Goal: Information Seeking & Learning: Learn about a topic

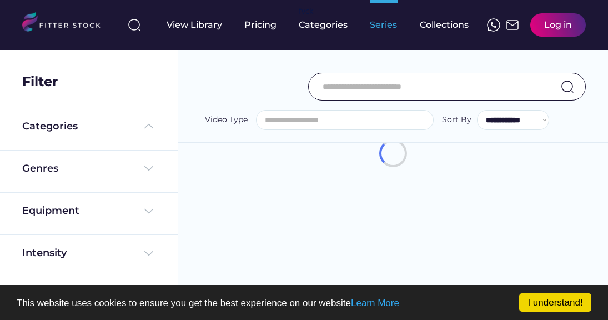
select select
select select "**********"
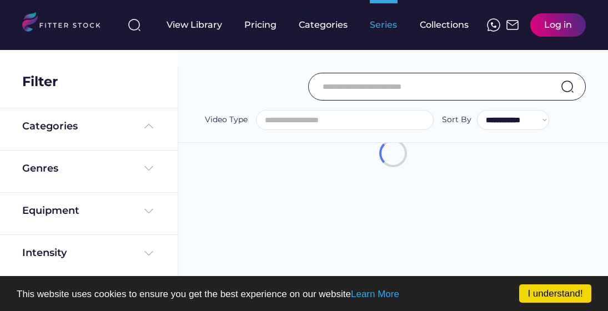
select select "**********"
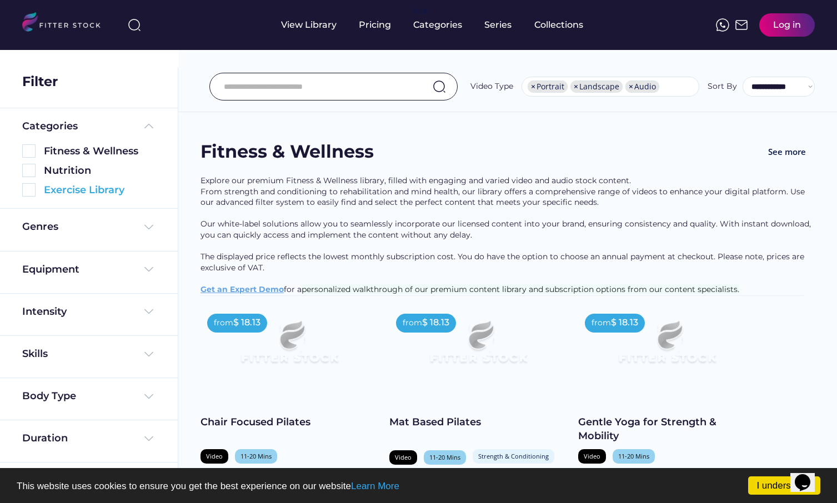
click at [32, 190] on img at bounding box center [28, 189] width 13 height 13
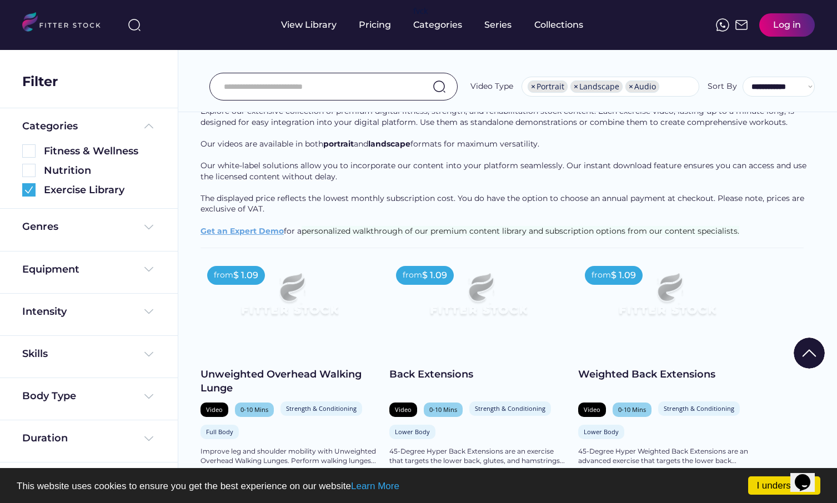
scroll to position [120, 0]
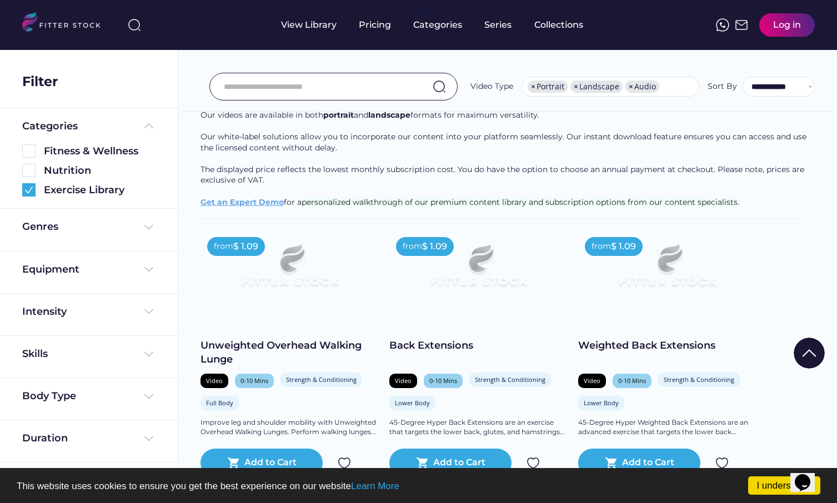
click at [148, 268] on img at bounding box center [148, 269] width 13 height 13
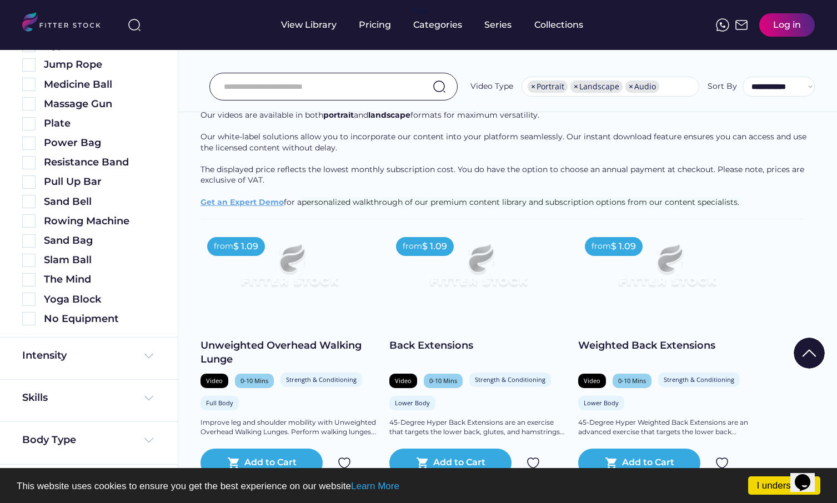
scroll to position [502, 0]
click at [29, 318] on img at bounding box center [28, 319] width 13 height 13
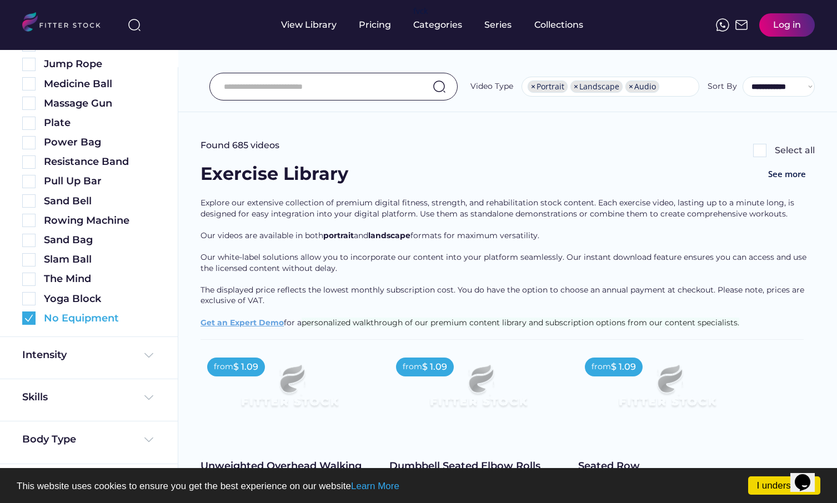
scroll to position [562, 0]
click at [149, 319] on img at bounding box center [148, 356] width 13 height 13
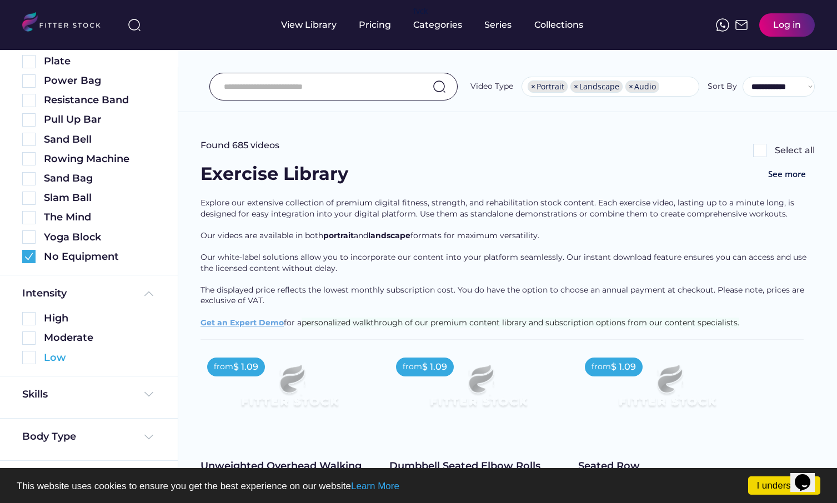
scroll to position [621, 0]
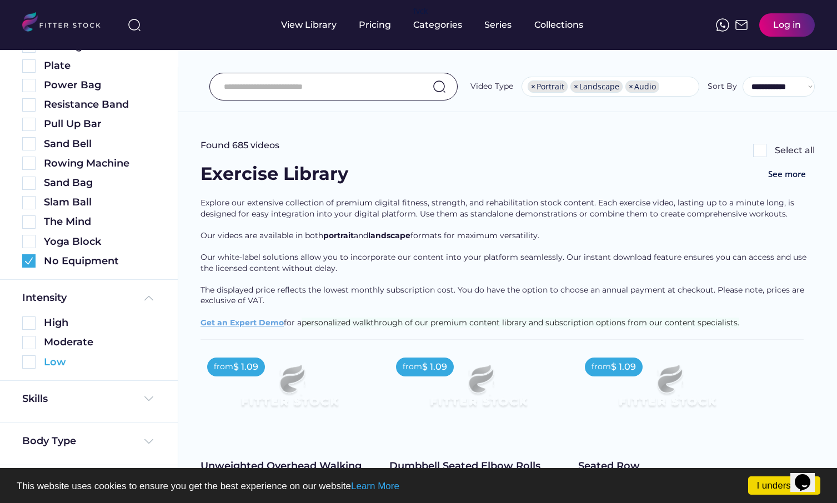
click at [31, 319] on img at bounding box center [28, 361] width 13 height 13
click at [147, 319] on img at bounding box center [148, 398] width 13 height 13
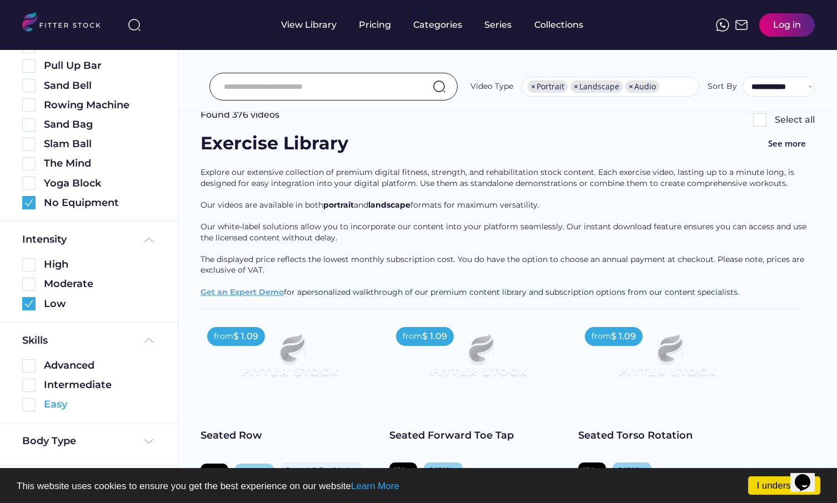
scroll to position [45, 0]
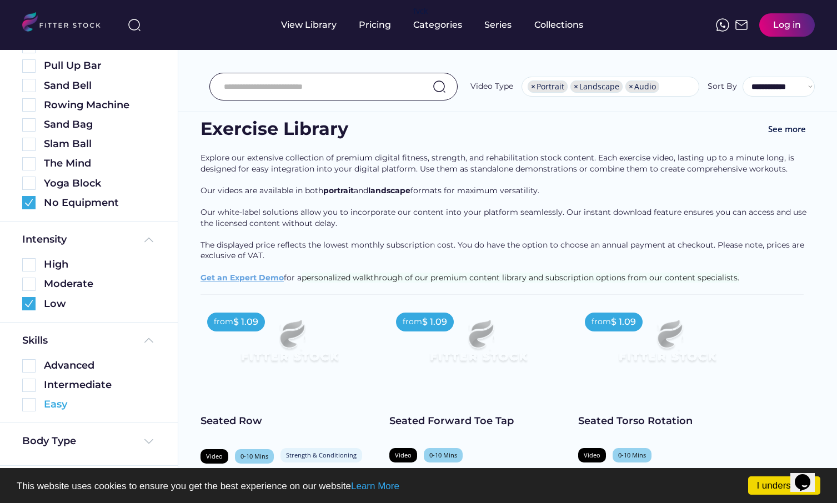
click at [26, 319] on img at bounding box center [28, 404] width 13 height 13
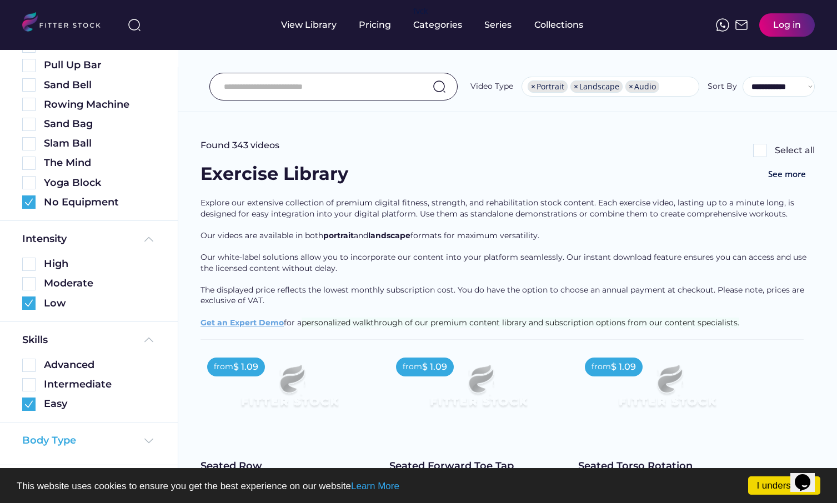
scroll to position [703, 0]
click at [147, 319] on img at bounding box center [148, 441] width 13 height 13
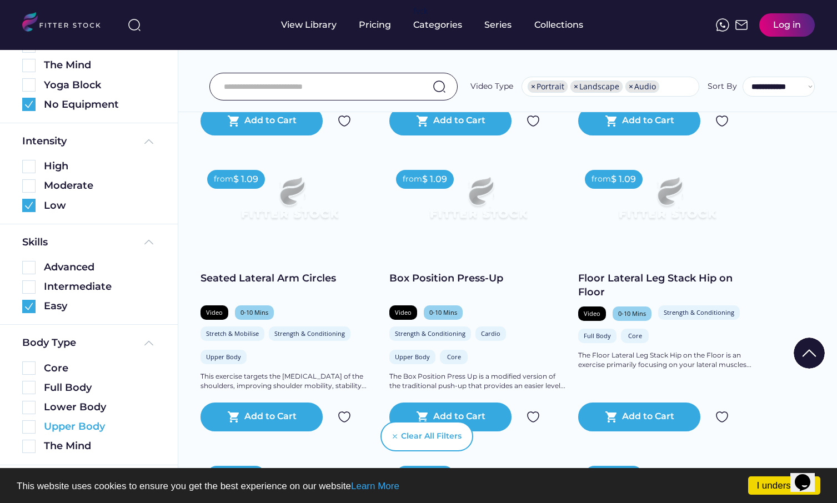
scroll to position [801, 0]
click at [29, 319] on img at bounding box center [28, 369] width 13 height 13
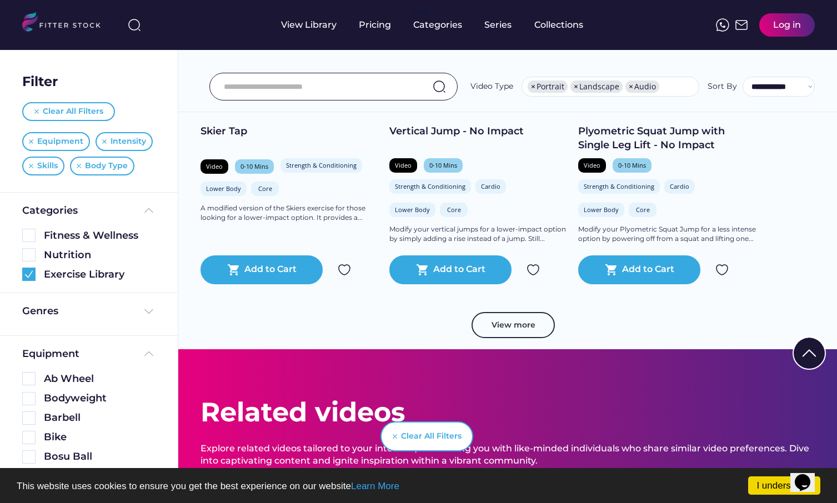
scroll to position [2122, 0]
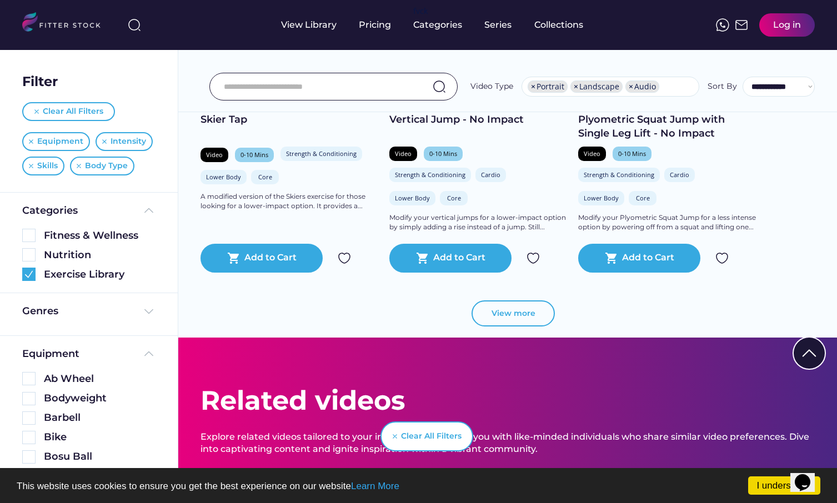
click at [514, 316] on button "View more" at bounding box center [512, 313] width 83 height 27
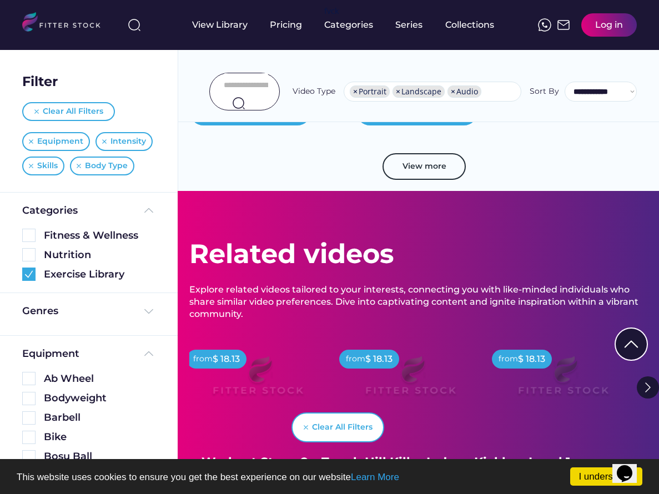
scroll to position [5926, 0]
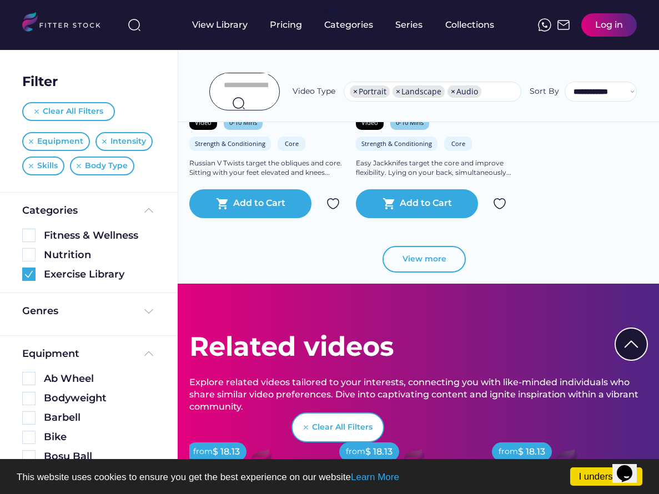
click at [432, 246] on button "View more" at bounding box center [424, 259] width 83 height 27
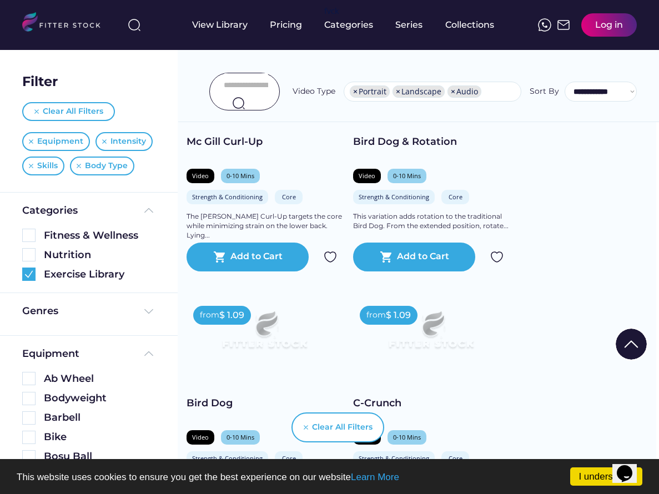
scroll to position [4543, 3]
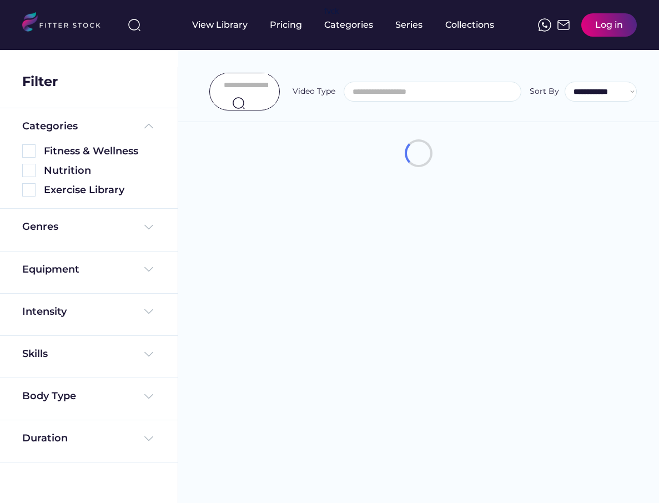
select select
select select "**********"
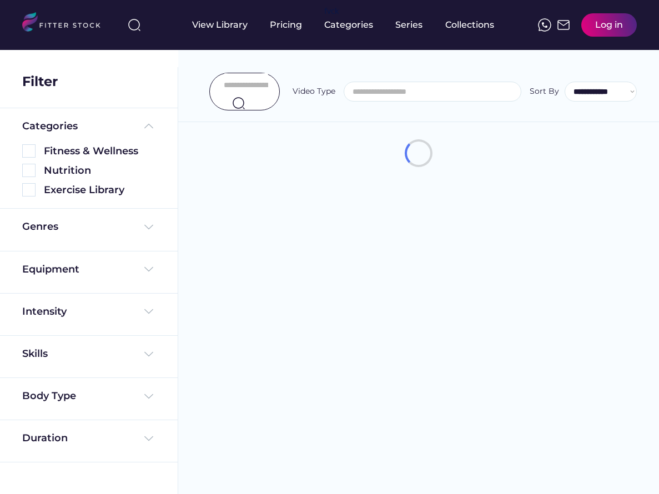
select select "**********"
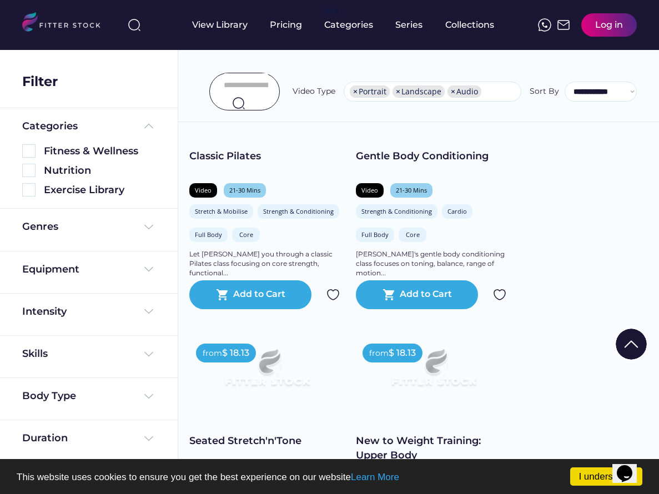
scroll to position [2024, 0]
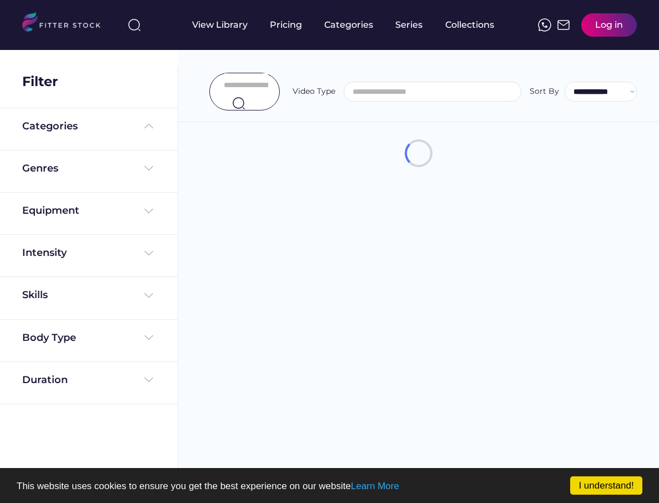
select select
select select "**********"
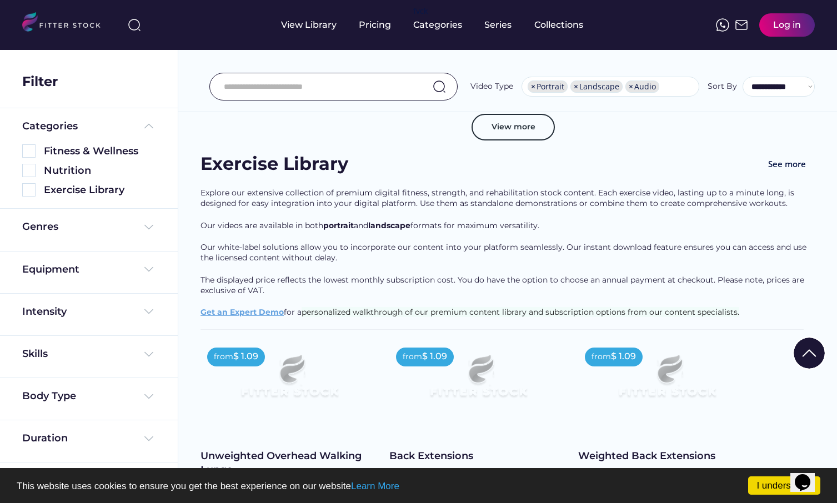
scroll to position [4213, 0]
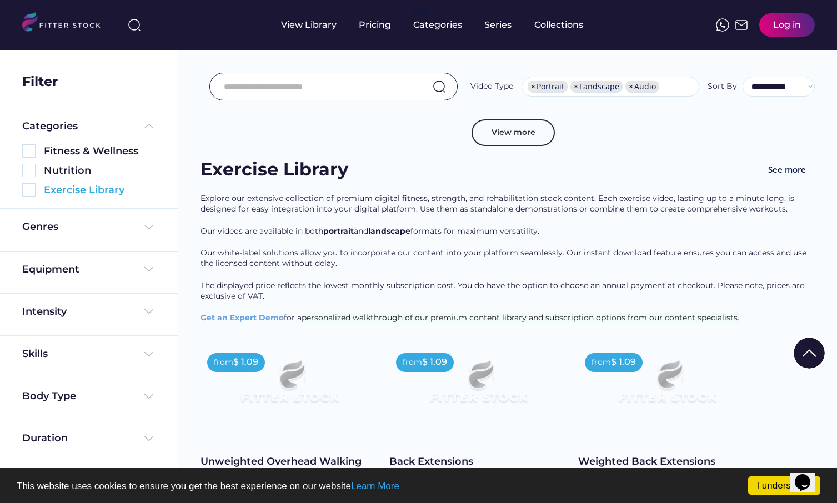
click at [31, 191] on img at bounding box center [28, 189] width 13 height 13
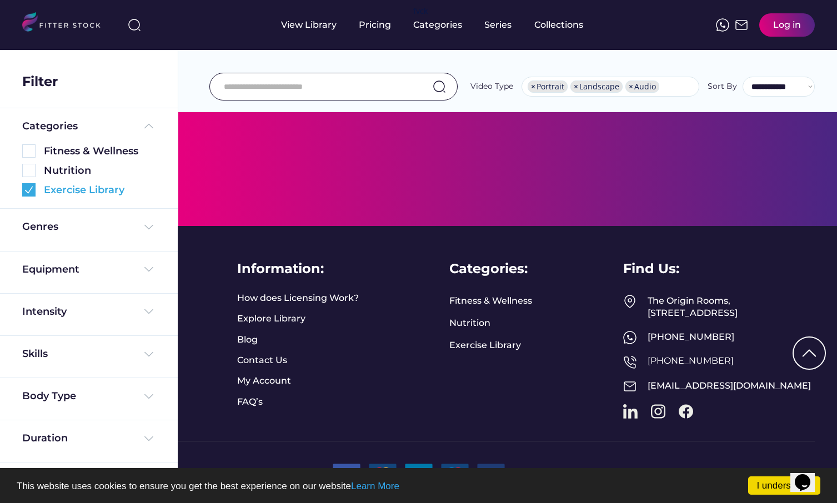
click at [34, 190] on img at bounding box center [28, 189] width 13 height 13
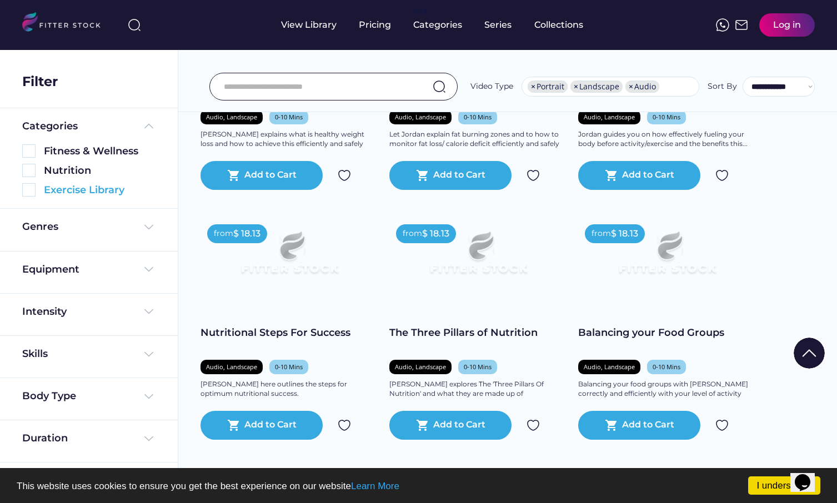
click at [33, 190] on img at bounding box center [28, 189] width 13 height 13
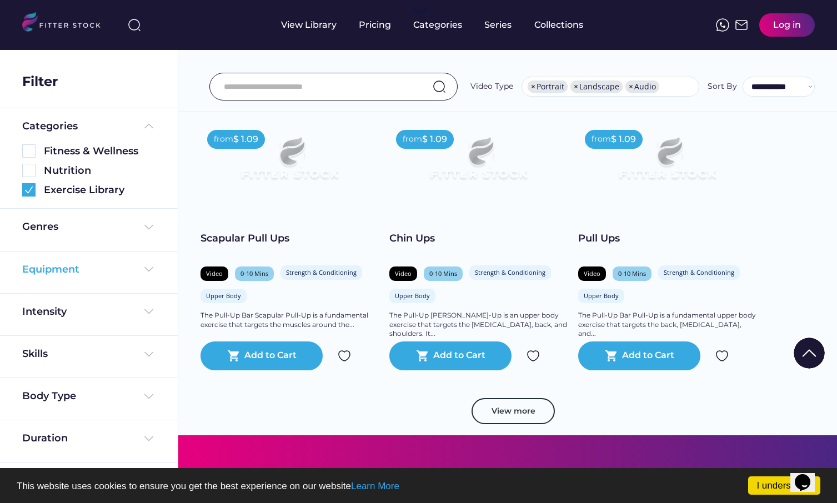
scroll to position [1883, 0]
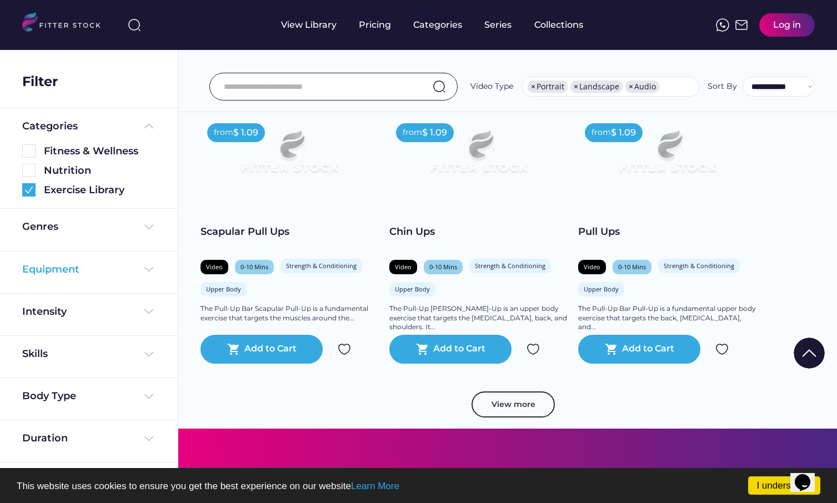
click at [149, 267] on img at bounding box center [148, 269] width 13 height 13
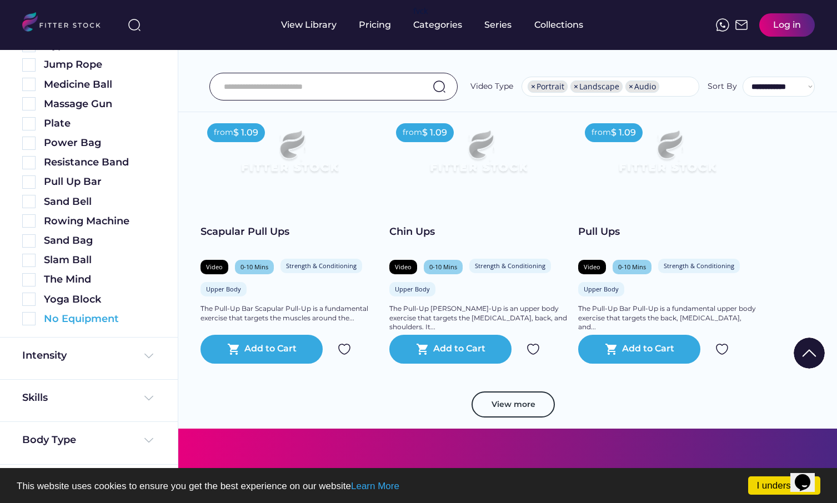
scroll to position [502, 0]
click at [30, 316] on img at bounding box center [28, 319] width 13 height 13
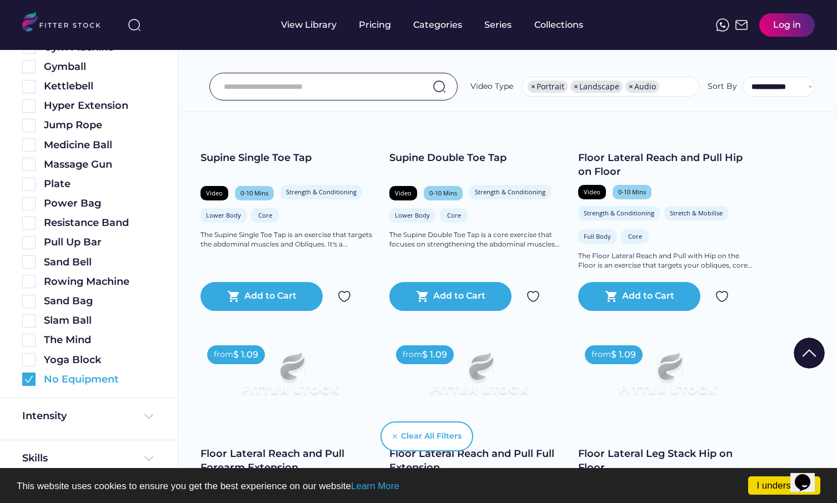
scroll to position [562, 0]
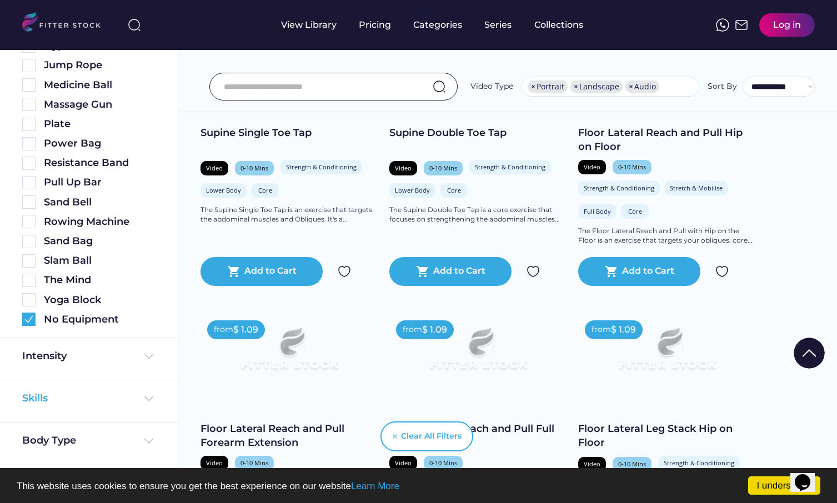
click at [148, 394] on img at bounding box center [148, 398] width 13 height 13
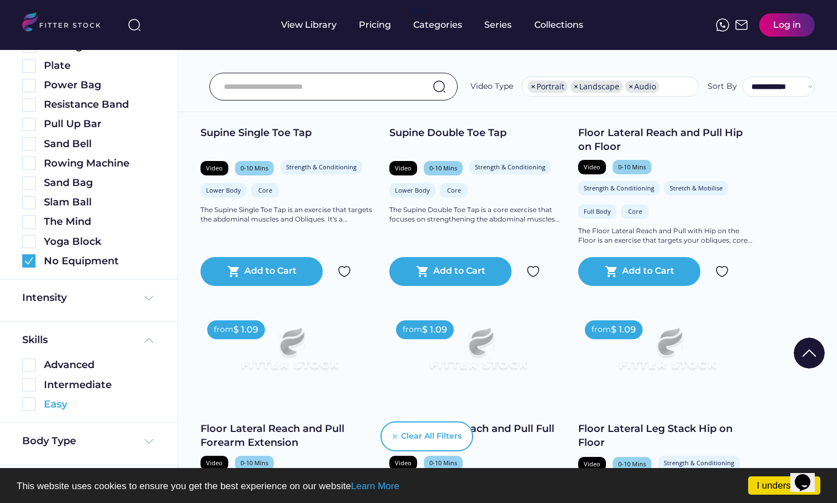
click at [29, 401] on img at bounding box center [28, 404] width 13 height 13
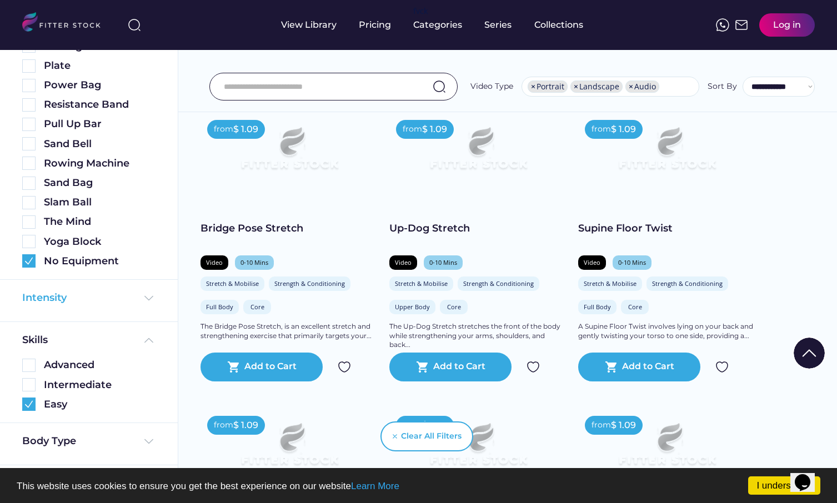
click at [145, 293] on img at bounding box center [148, 297] width 13 height 13
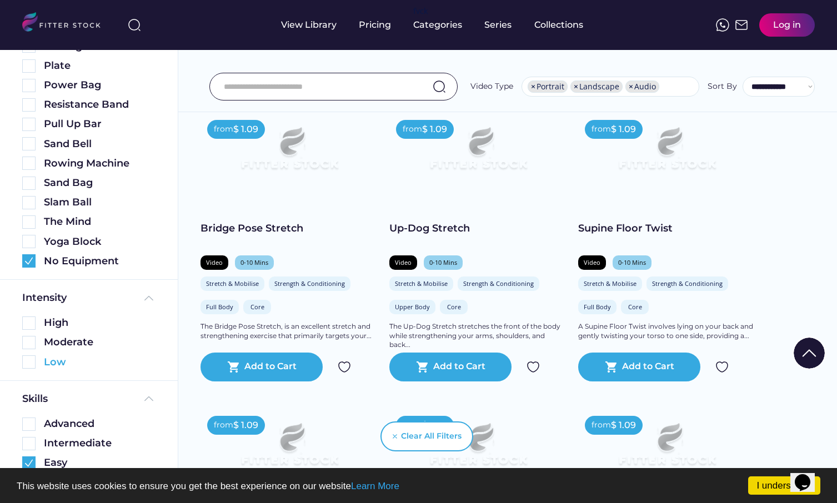
scroll to position [659, 0]
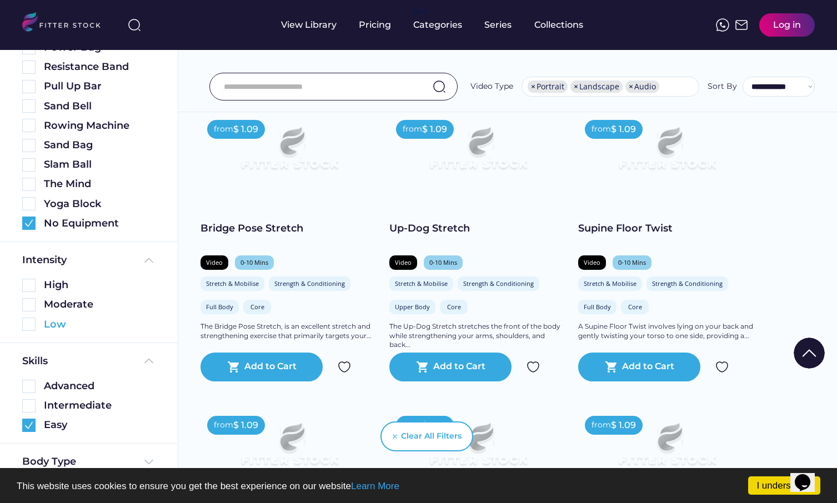
click at [28, 321] on img at bounding box center [28, 324] width 13 height 13
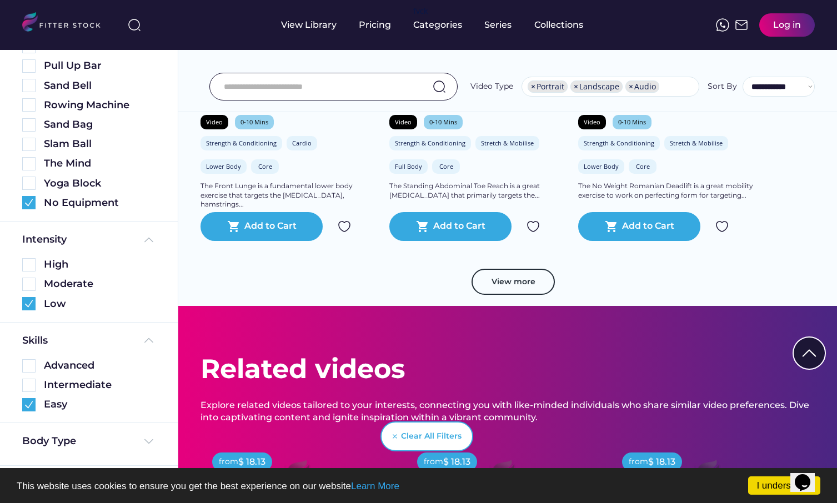
scroll to position [2154, 0]
click at [499, 278] on button "View more" at bounding box center [512, 282] width 83 height 27
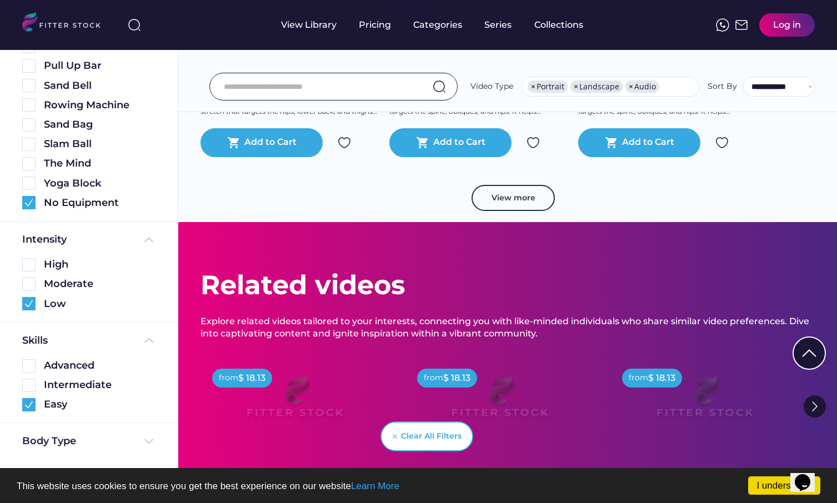
scroll to position [4153, 0]
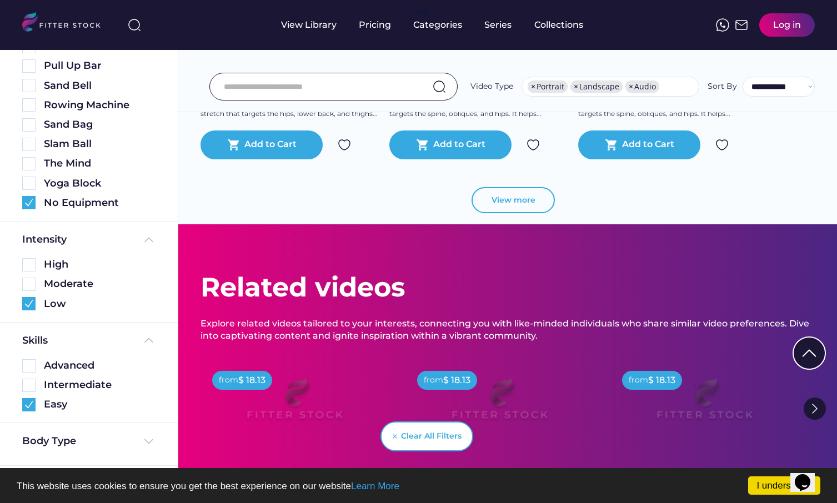
click at [516, 187] on button "View more" at bounding box center [512, 200] width 83 height 27
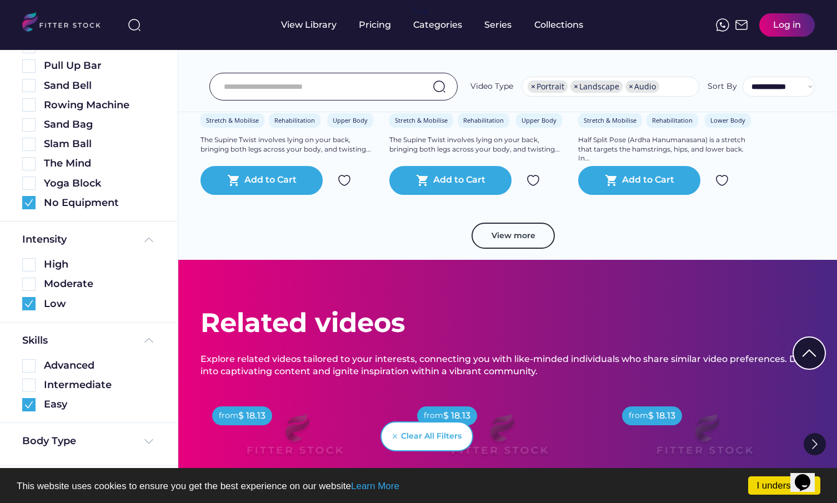
scroll to position [6010, 0]
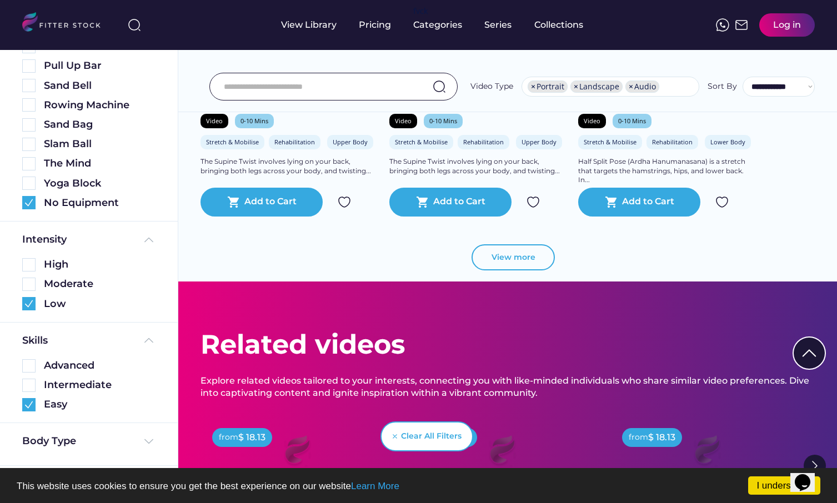
click at [520, 257] on button "View more" at bounding box center [512, 257] width 83 height 27
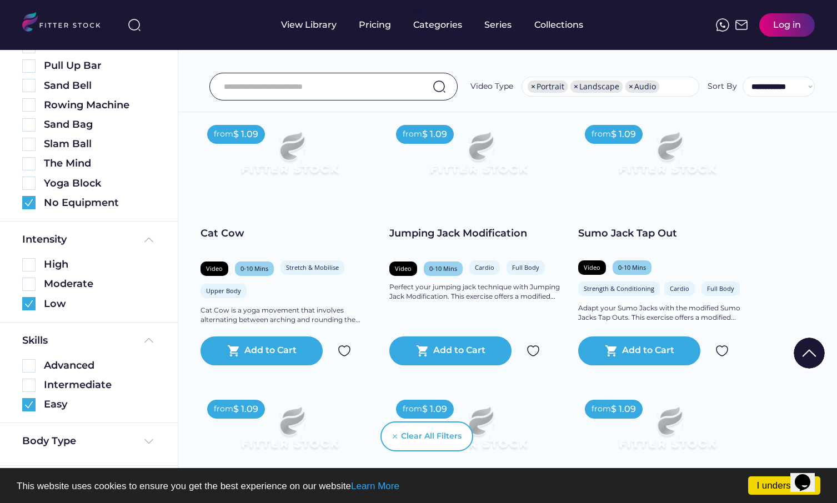
scroll to position [6699, 0]
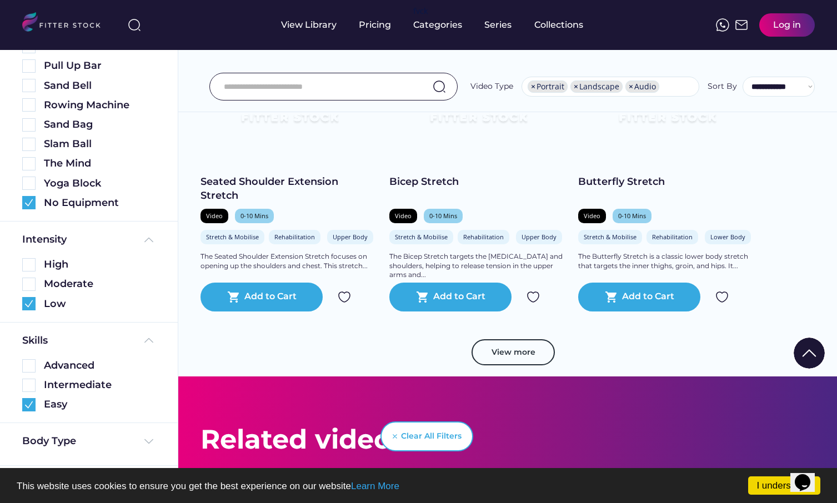
scroll to position [7884, 0]
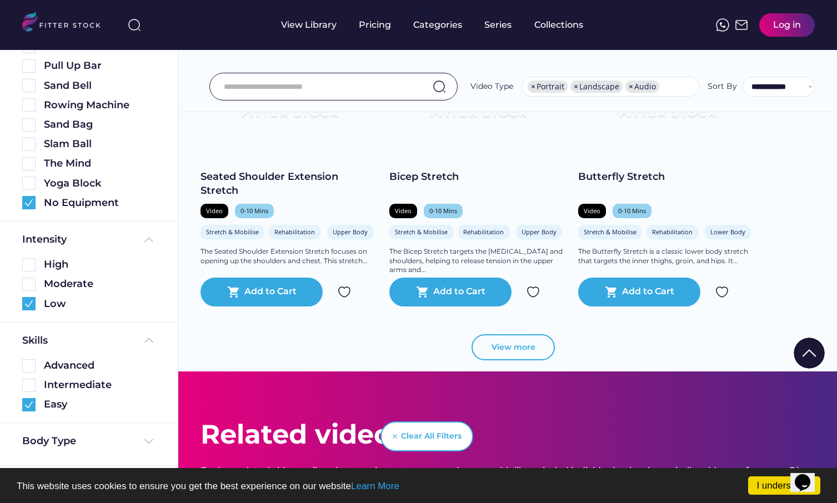
click at [530, 343] on button "View more" at bounding box center [512, 347] width 83 height 27
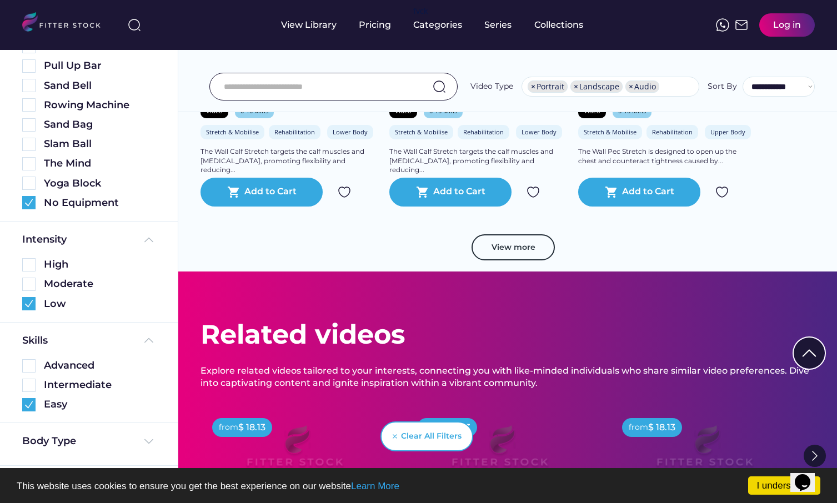
scroll to position [9893, 0]
click at [538, 243] on button "View more" at bounding box center [512, 247] width 83 height 27
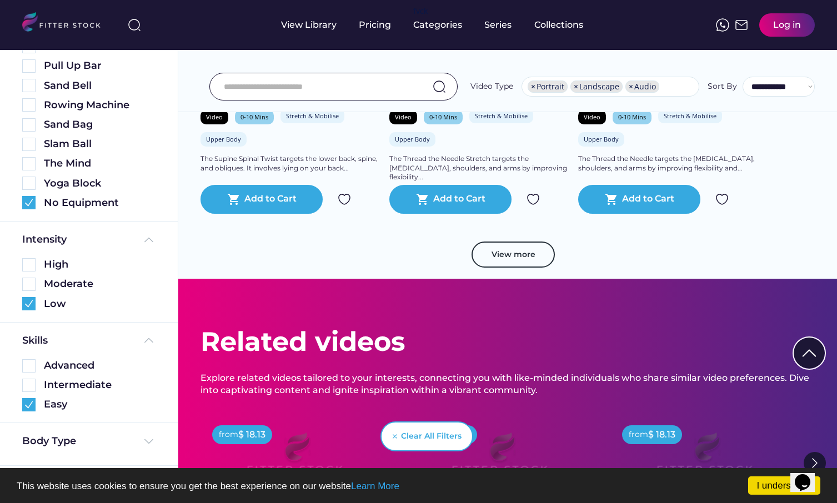
scroll to position [11830, 0]
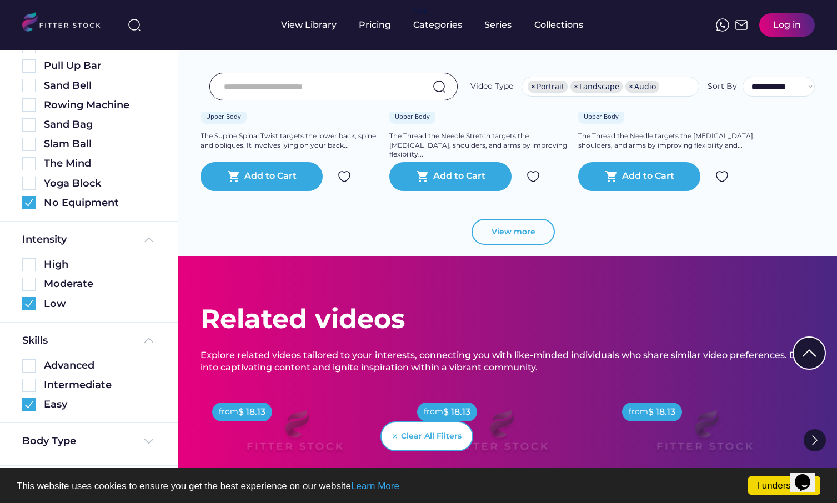
click at [539, 228] on button "View more" at bounding box center [512, 232] width 83 height 27
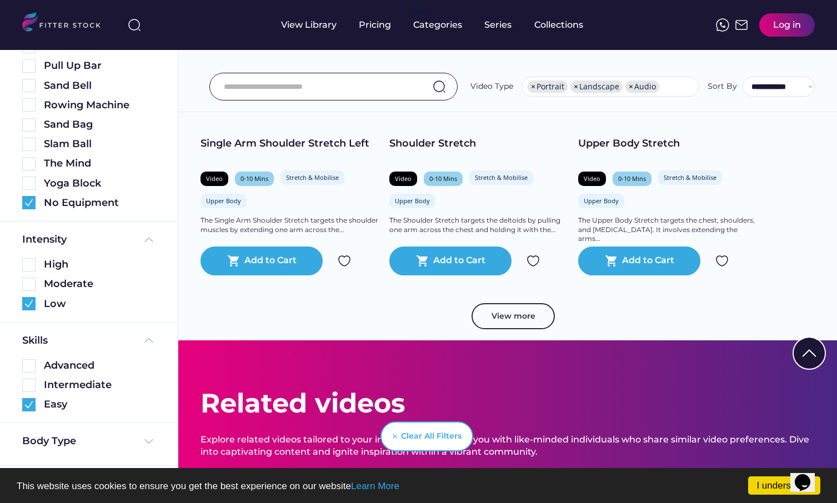
scroll to position [13676, 0]
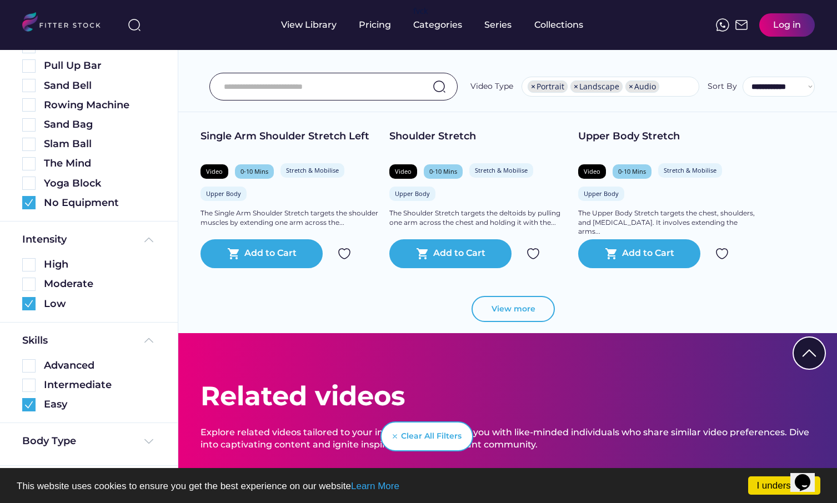
click at [530, 302] on button "View more" at bounding box center [512, 309] width 83 height 27
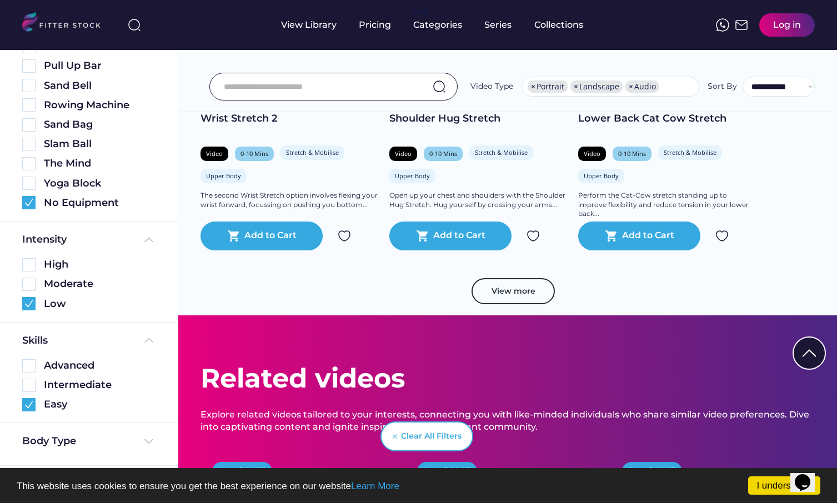
scroll to position [15643, 0]
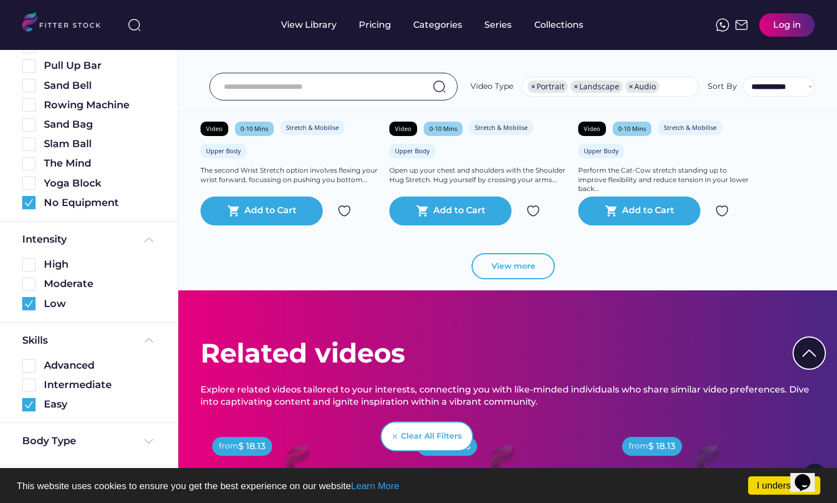
click at [519, 264] on button "View more" at bounding box center [512, 266] width 83 height 27
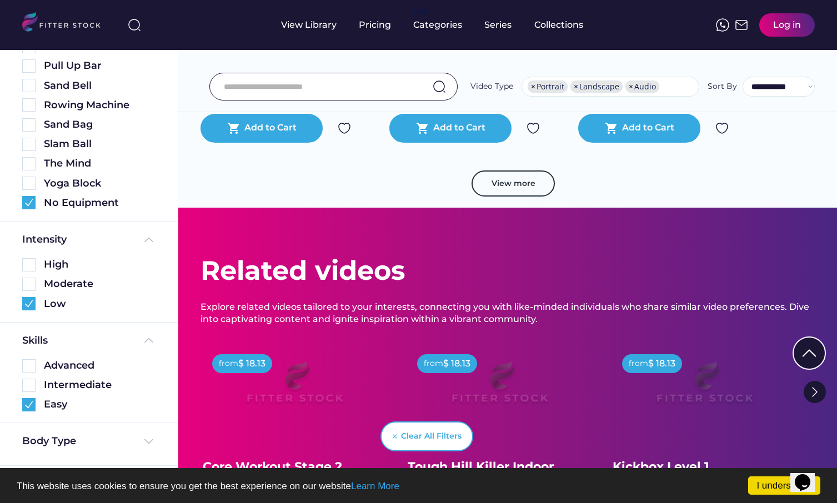
scroll to position [17667, 0]
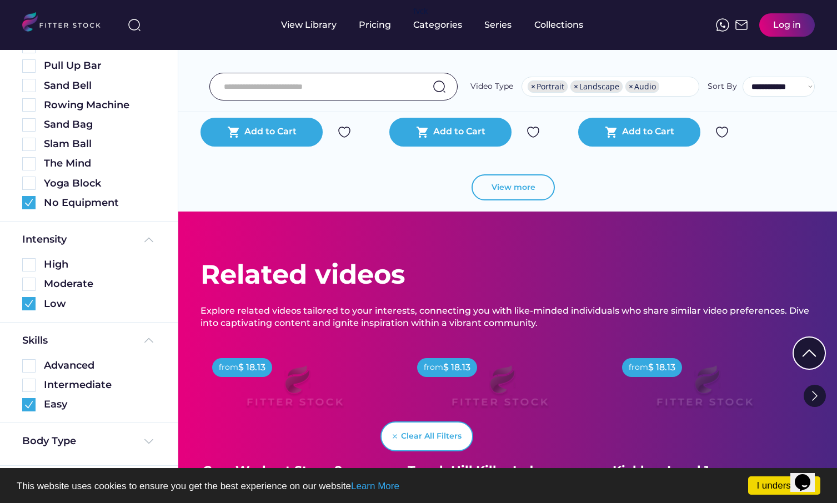
click at [536, 185] on button "View more" at bounding box center [512, 187] width 83 height 27
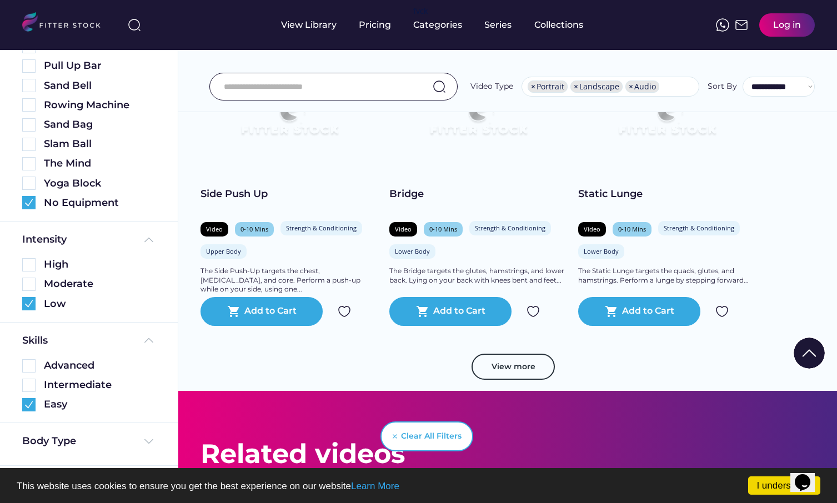
scroll to position [19416, 0]
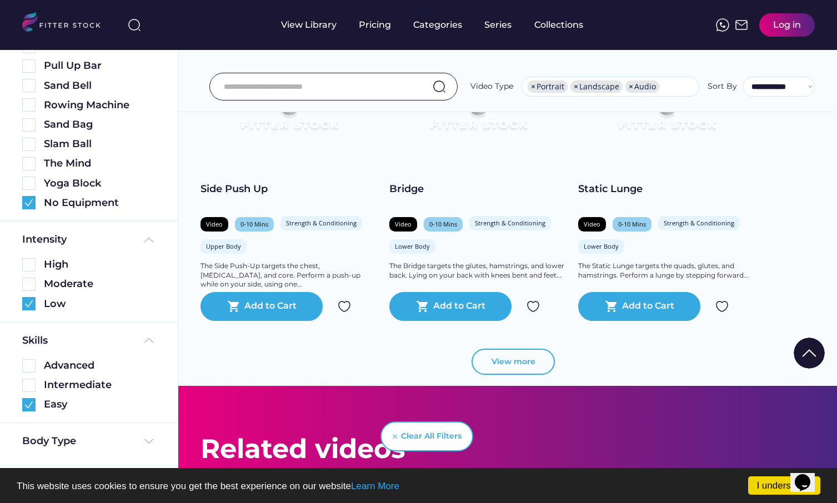
click at [516, 357] on button "View more" at bounding box center [512, 362] width 83 height 27
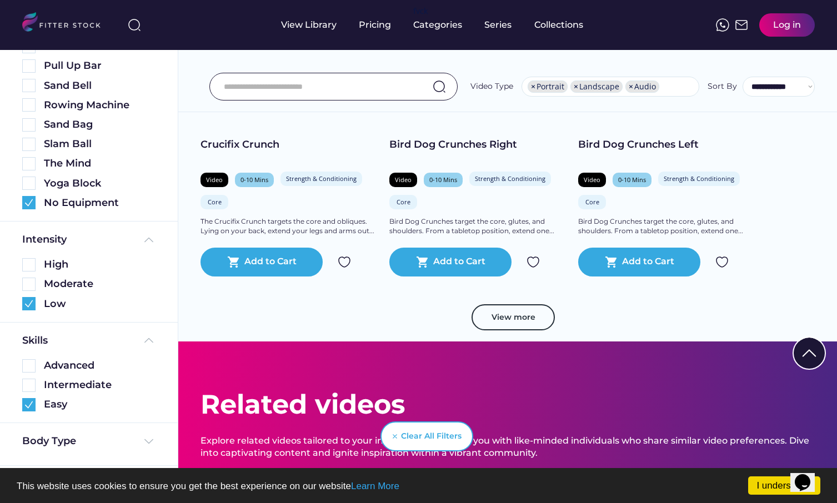
scroll to position [21390, 0]
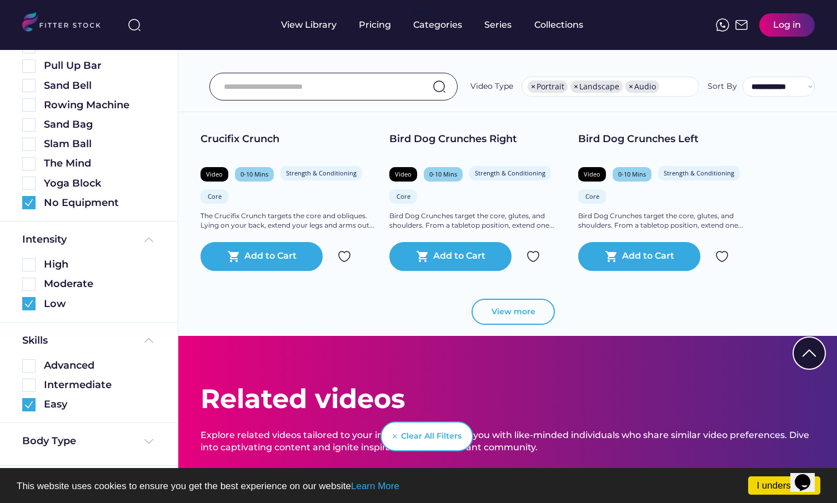
click at [532, 311] on button "View more" at bounding box center [512, 312] width 83 height 27
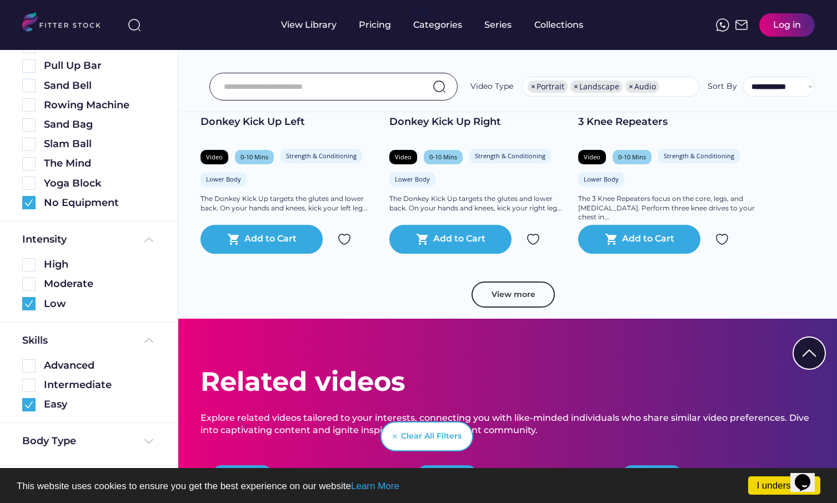
scroll to position [23344, 0]
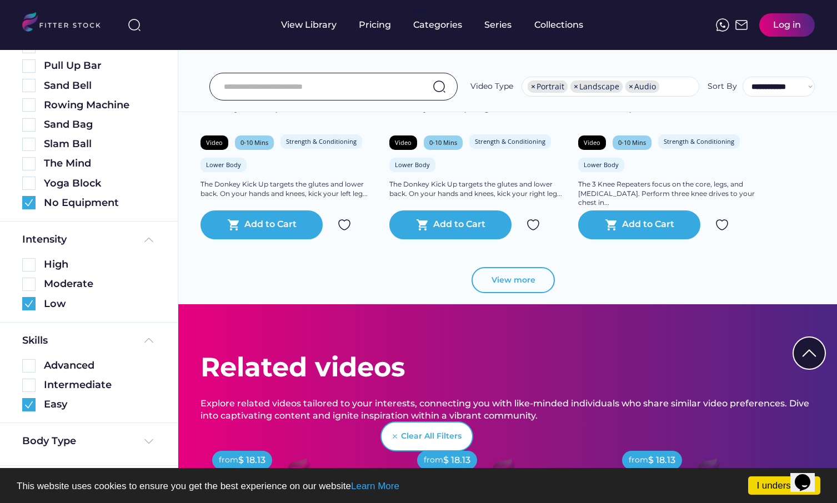
click at [511, 283] on button "View more" at bounding box center [512, 280] width 83 height 27
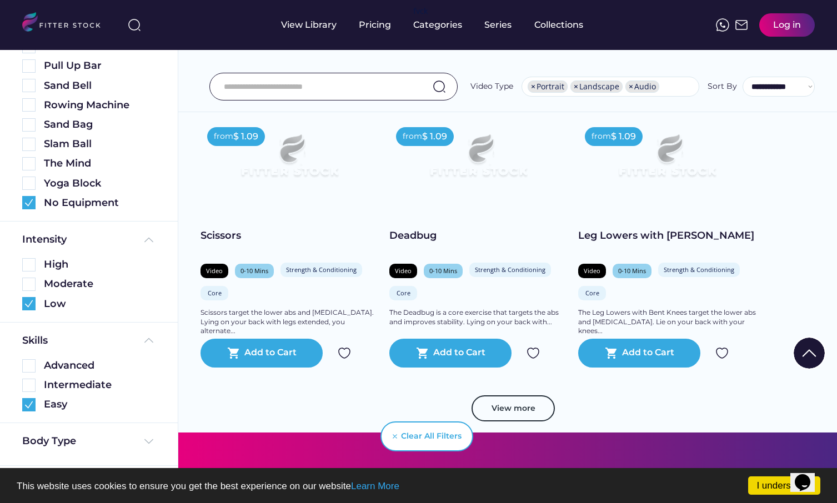
scroll to position [25169, 0]
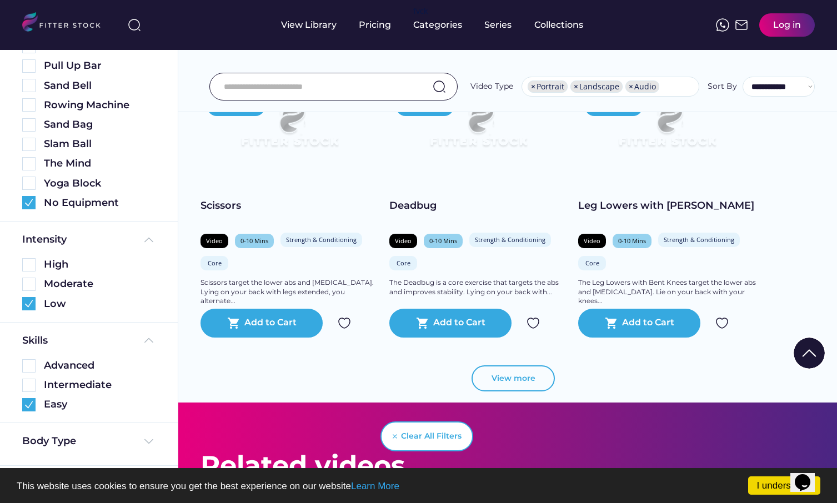
click at [520, 375] on button "View more" at bounding box center [512, 378] width 83 height 27
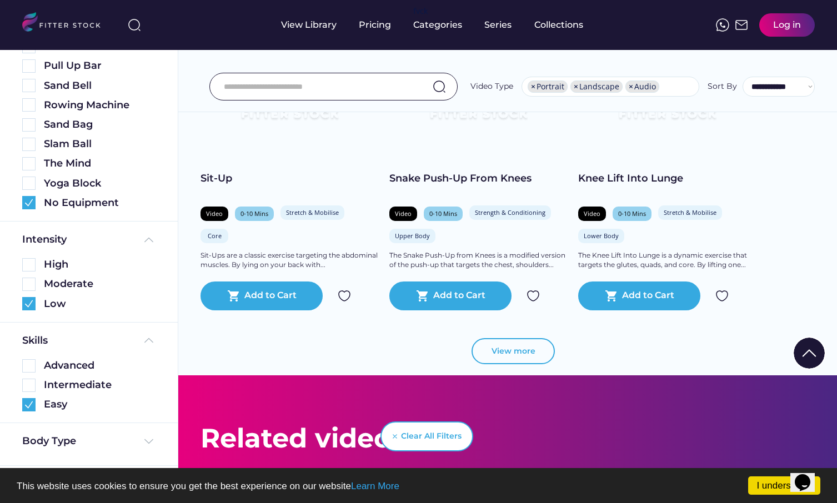
scroll to position [27124, 0]
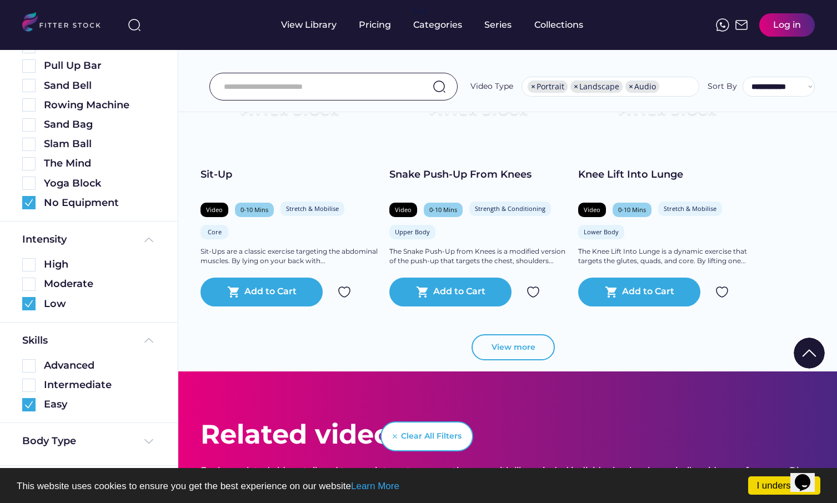
click at [511, 342] on button "View more" at bounding box center [512, 347] width 83 height 27
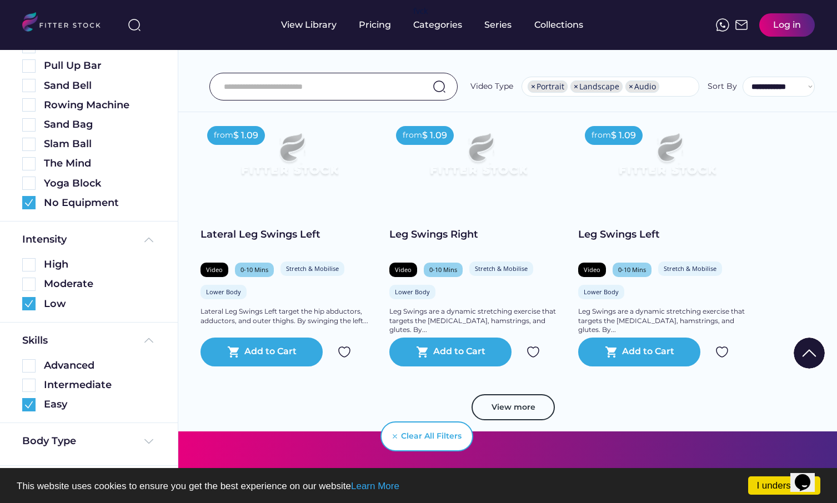
scroll to position [28996, 0]
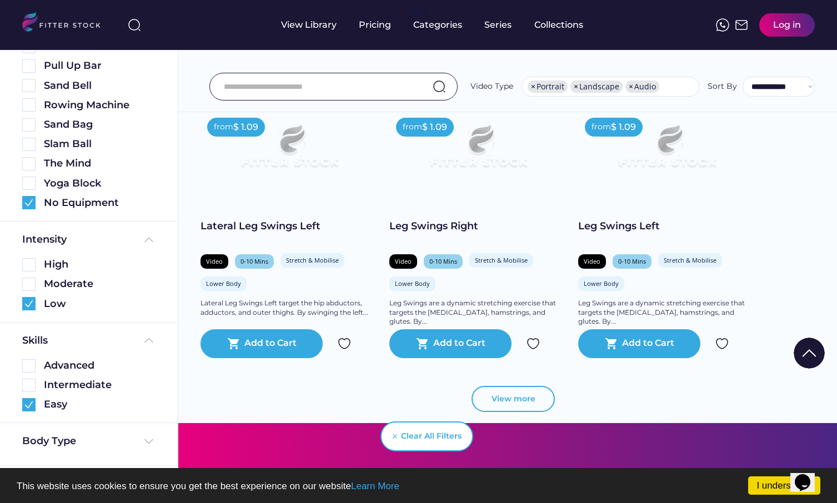
click at [522, 395] on button "View more" at bounding box center [512, 399] width 83 height 27
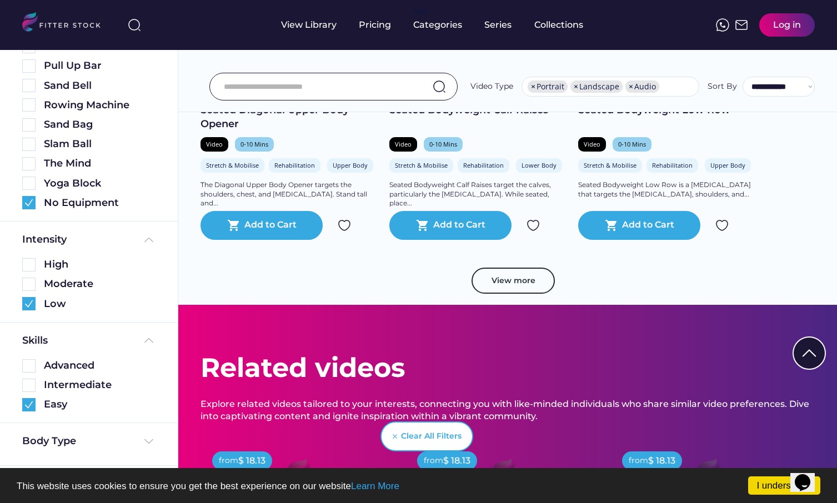
scroll to position [31054, 0]
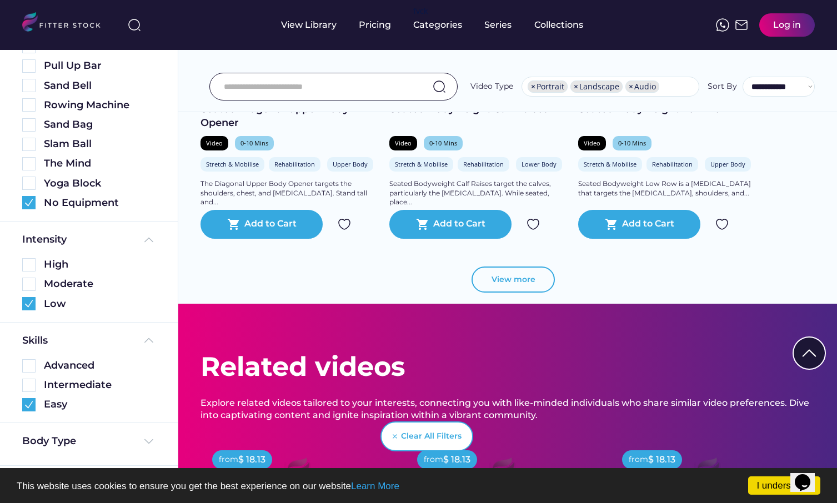
click at [522, 279] on button "View more" at bounding box center [512, 280] width 83 height 27
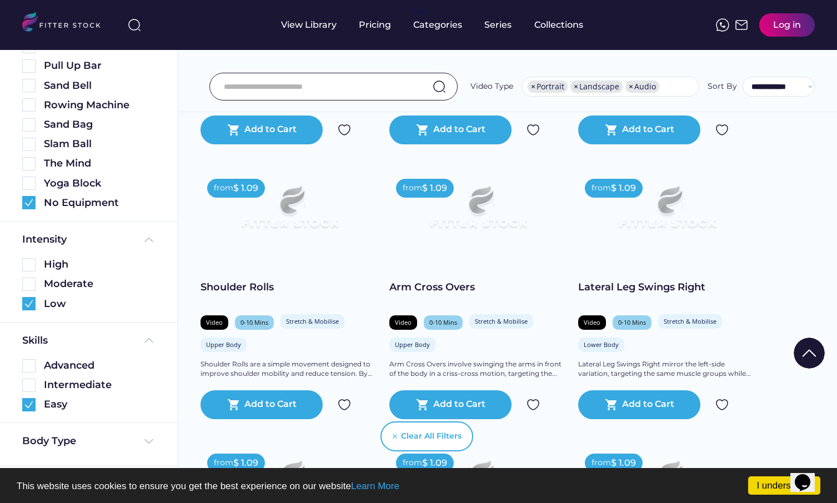
scroll to position [29671, 0]
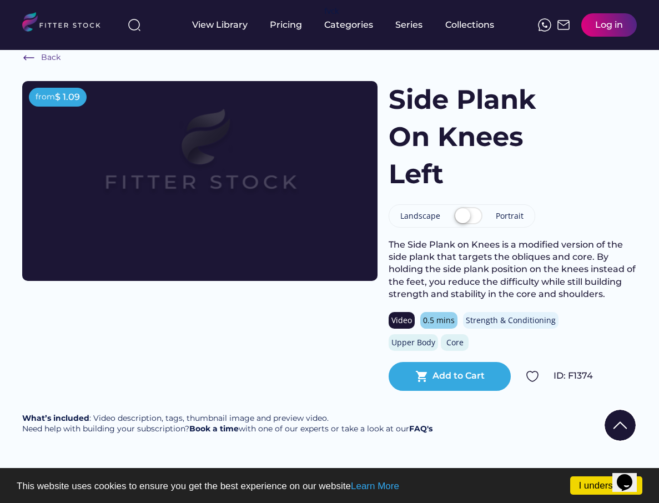
scroll to position [12, 0]
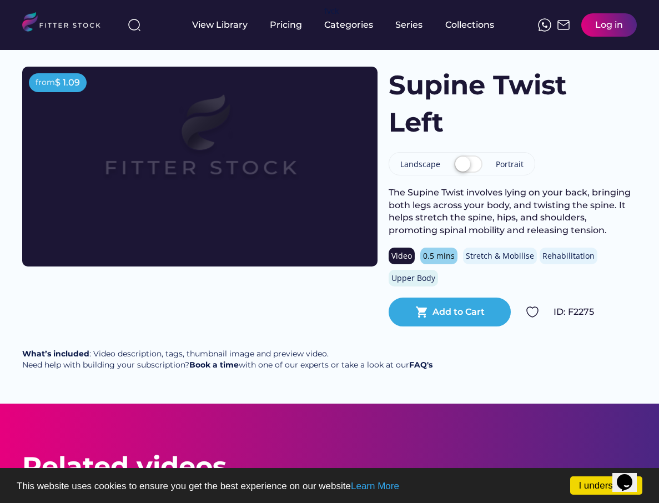
scroll to position [44, 0]
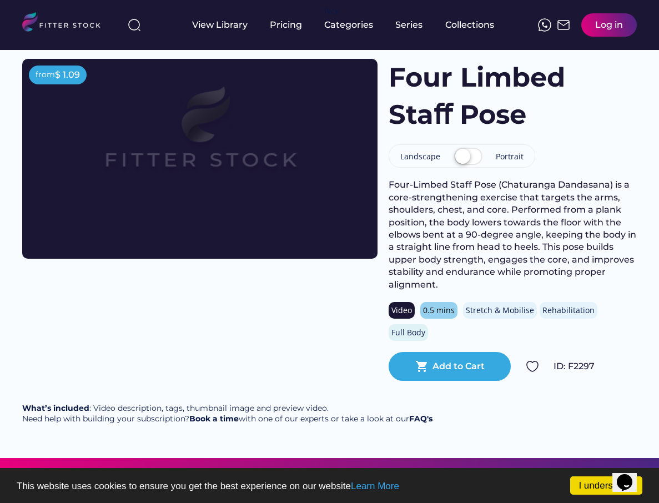
scroll to position [64, 0]
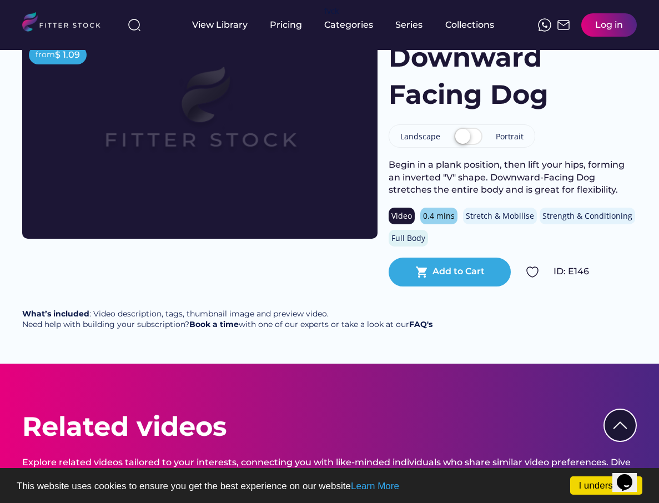
scroll to position [77, 0]
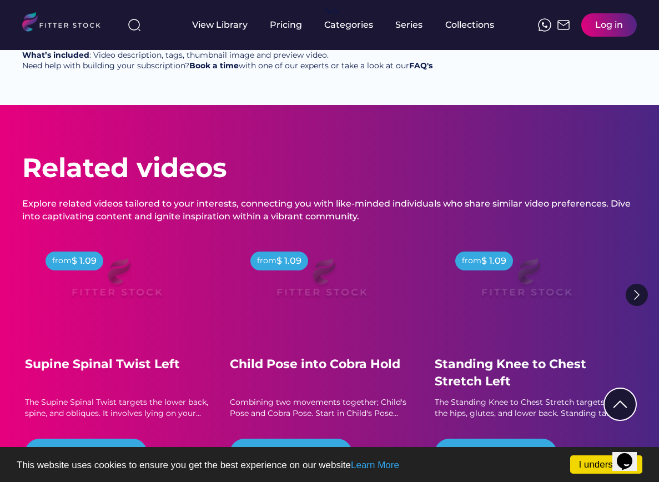
scroll to position [380, 0]
